Goal: Task Accomplishment & Management: Complete application form

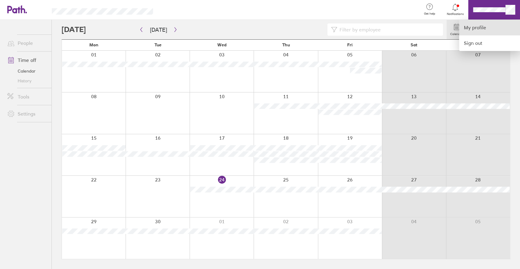
click at [472, 26] on link "My profile" at bounding box center [489, 28] width 61 height 16
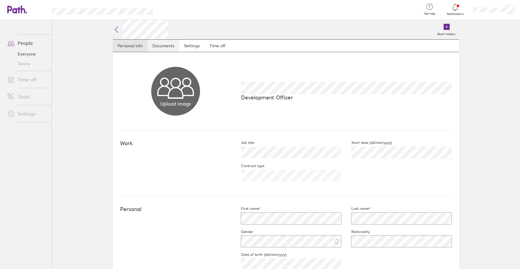
click at [165, 46] on link "Documents" at bounding box center [163, 46] width 32 height 12
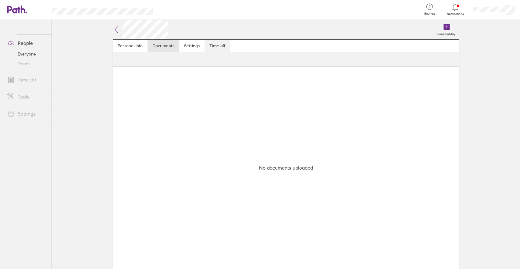
click at [216, 47] on link "Time off" at bounding box center [217, 46] width 26 height 12
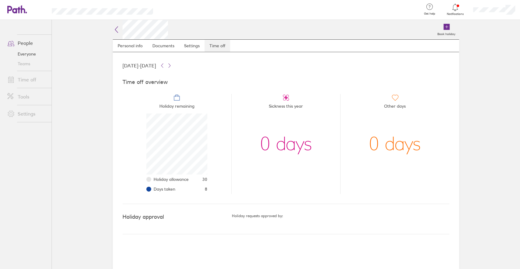
scroll to position [61, 61]
click at [19, 81] on link "Time off" at bounding box center [26, 79] width 49 height 12
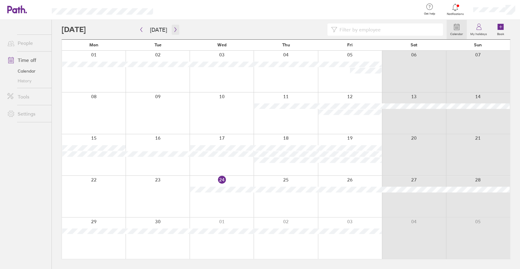
click at [174, 29] on icon "button" at bounding box center [175, 29] width 5 height 5
click at [363, 119] on div at bounding box center [350, 112] width 64 height 41
click at [446, 119] on div at bounding box center [478, 112] width 64 height 41
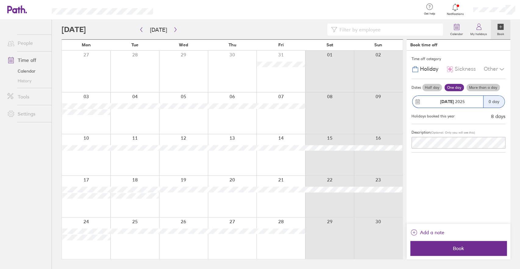
click at [481, 88] on label "More than a day" at bounding box center [483, 87] width 34 height 7
click at [0, 0] on input "More than a day" at bounding box center [0, 0] width 0 height 0
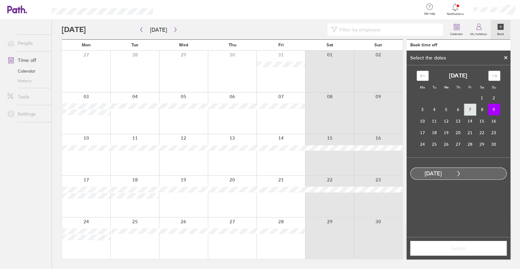
click at [467, 110] on td "7" at bounding box center [470, 110] width 12 height 12
click at [469, 123] on td "14" at bounding box center [470, 121] width 12 height 12
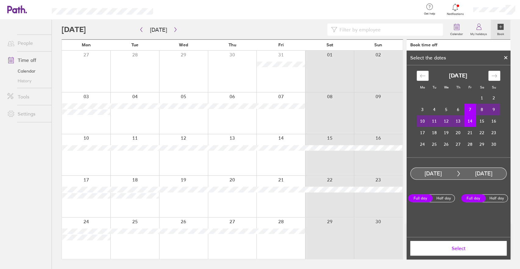
click at [451, 252] on button "Select" at bounding box center [458, 248] width 96 height 15
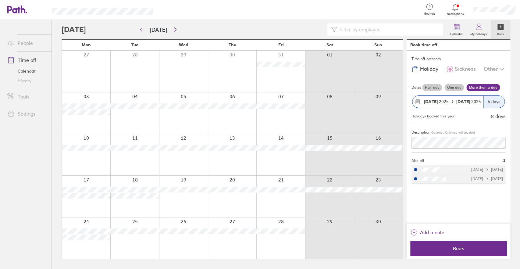
click at [482, 88] on label "More than a day" at bounding box center [483, 87] width 34 height 7
click at [0, 0] on input "More than a day" at bounding box center [0, 0] width 0 height 0
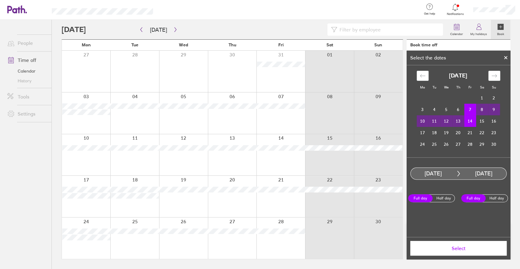
click at [484, 111] on td "8" at bounding box center [482, 110] width 12 height 12
click at [471, 110] on td "7" at bounding box center [470, 110] width 12 height 12
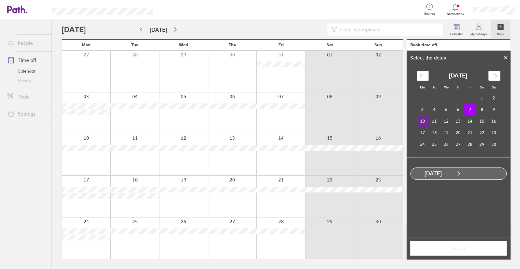
click at [421, 122] on td "10" at bounding box center [423, 121] width 12 height 12
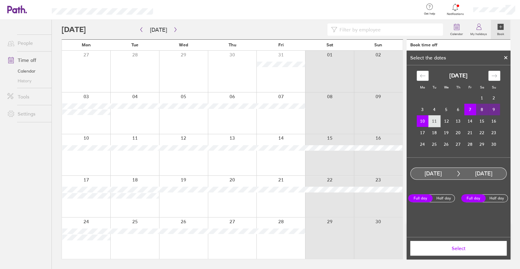
click at [431, 121] on td "11" at bounding box center [434, 121] width 12 height 12
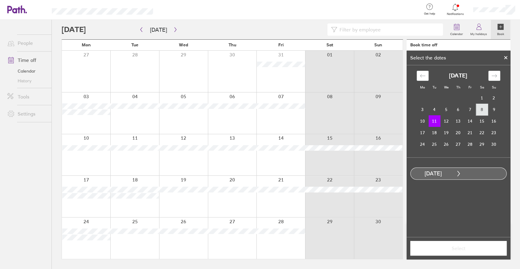
click at [478, 108] on td "8" at bounding box center [482, 110] width 12 height 12
click at [465, 111] on td "7" at bounding box center [470, 110] width 12 height 12
click at [421, 120] on td "10" at bounding box center [423, 121] width 12 height 12
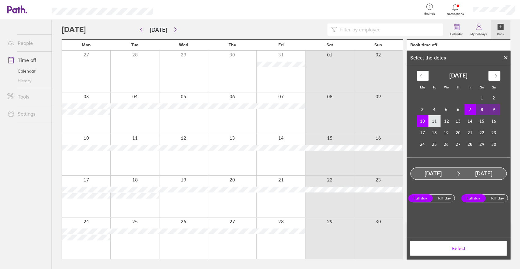
click at [431, 121] on td "11" at bounding box center [434, 121] width 12 height 12
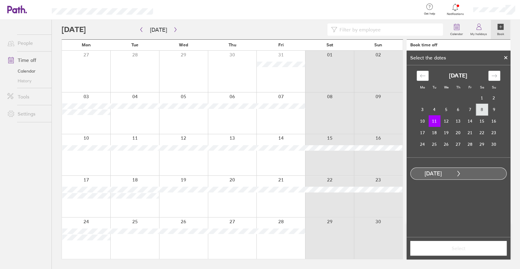
click at [482, 110] on td "8" at bounding box center [482, 110] width 12 height 12
click at [472, 122] on td "14" at bounding box center [470, 121] width 12 height 12
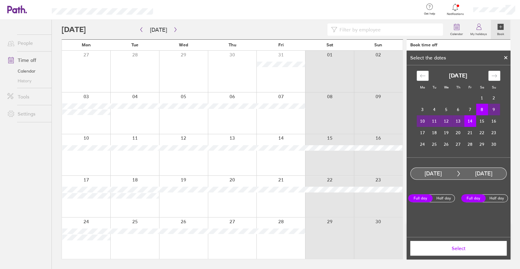
click at [466, 243] on button "Select" at bounding box center [458, 248] width 96 height 15
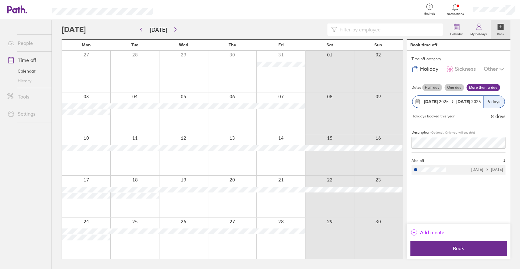
click at [428, 236] on span "Add a note" at bounding box center [432, 232] width 24 height 10
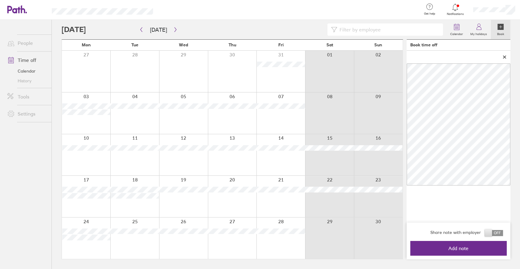
click at [499, 234] on span at bounding box center [494, 233] width 18 height 6
click at [503, 234] on input "checkbox" at bounding box center [503, 234] width 0 height 0
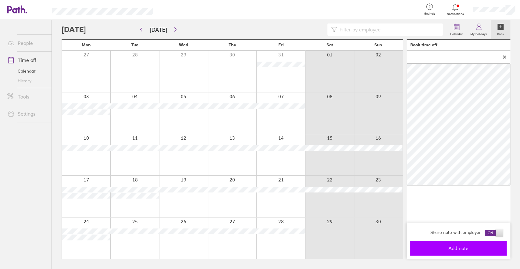
click at [484, 251] on button "Add note" at bounding box center [458, 248] width 96 height 15
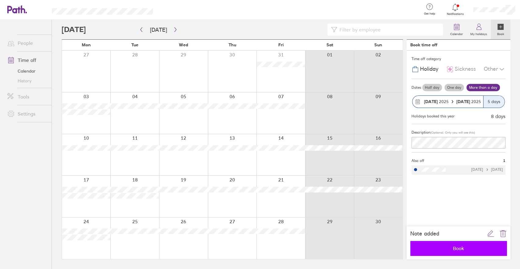
click at [482, 252] on button "Book" at bounding box center [458, 248] width 96 height 15
